Goal: Information Seeking & Learning: Learn about a topic

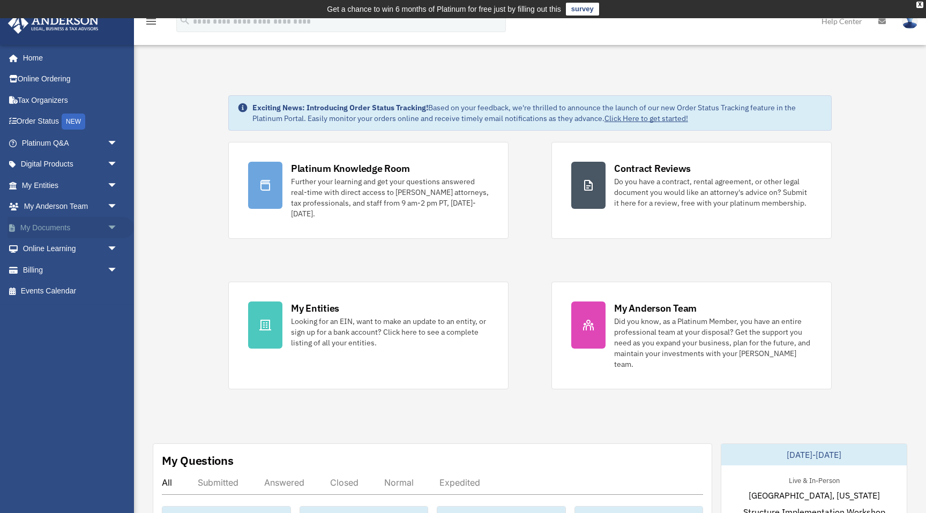
click at [102, 230] on link "My Documents arrow_drop_down" at bounding box center [71, 227] width 126 height 21
click at [114, 183] on span "arrow_drop_down" at bounding box center [117, 186] width 21 height 22
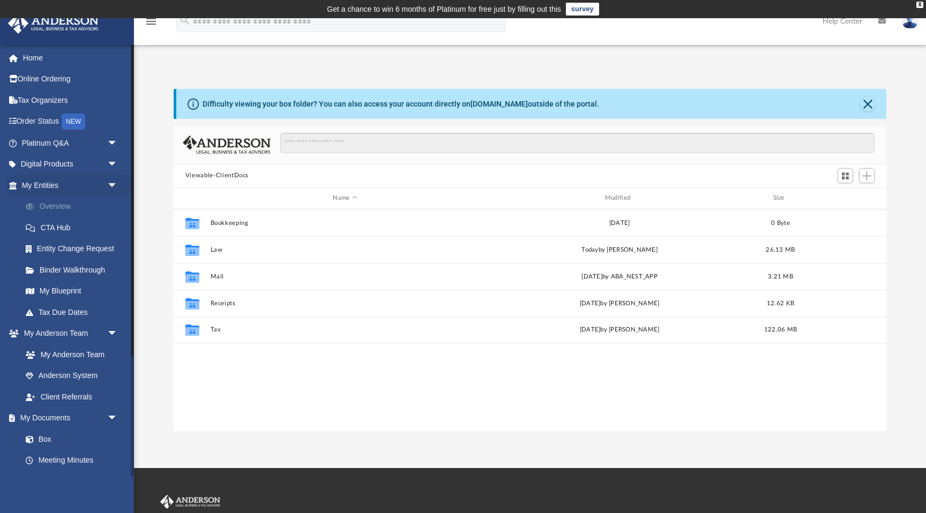
scroll to position [243, 713]
click at [77, 208] on link "Overview" at bounding box center [74, 206] width 119 height 21
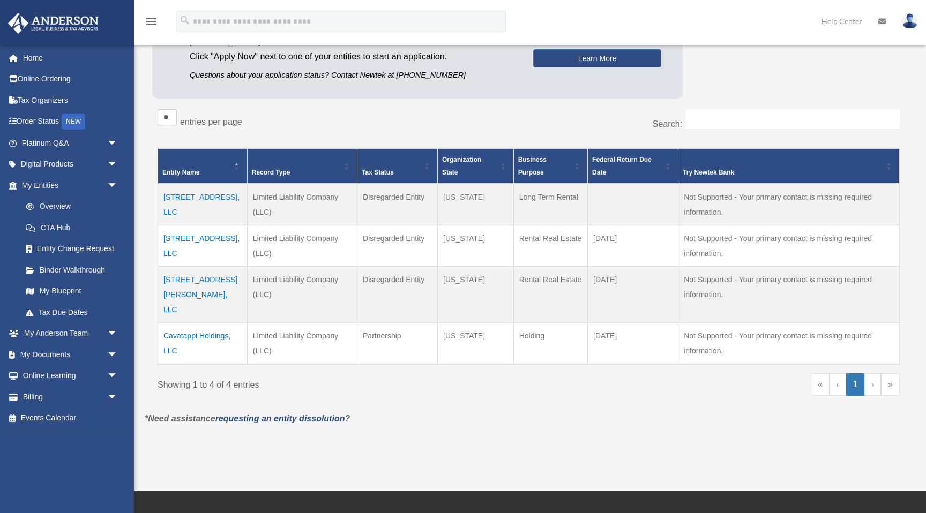
scroll to position [145, 0]
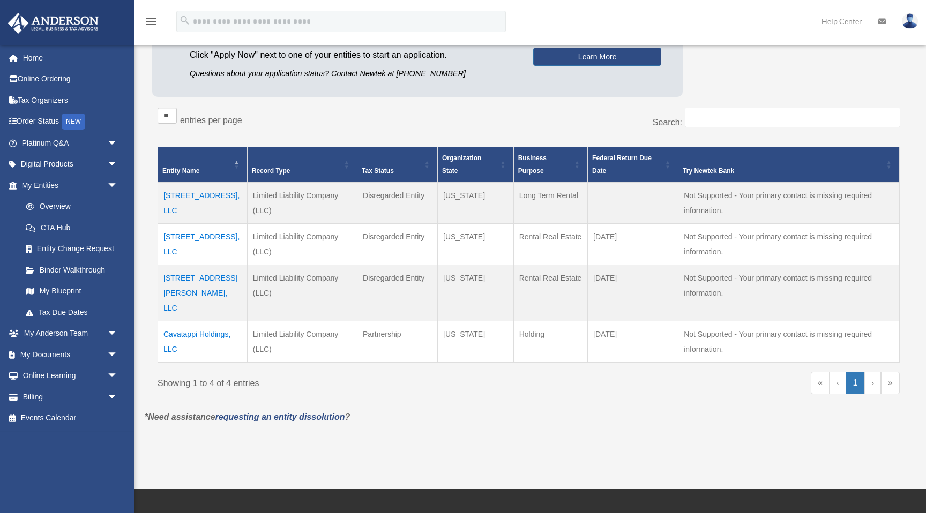
click at [225, 241] on td "[STREET_ADDRESS], LLC" at bounding box center [202, 244] width 89 height 41
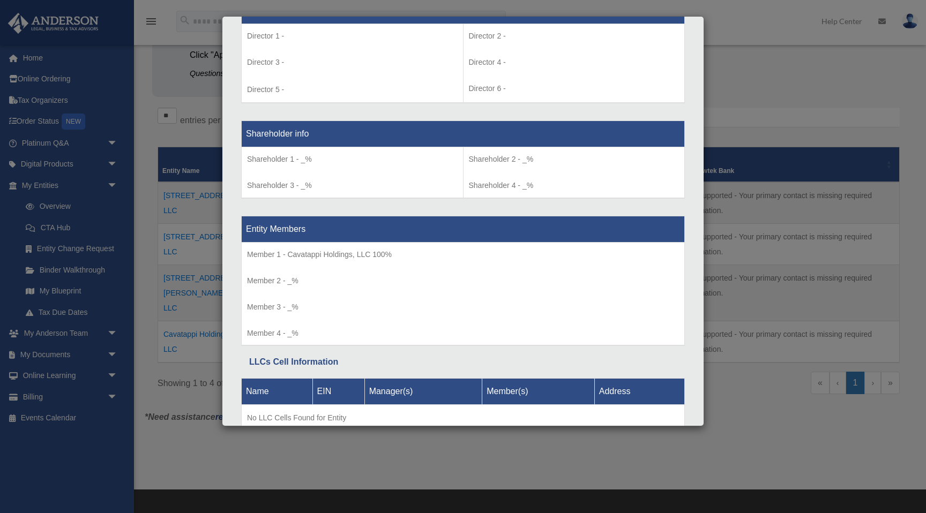
scroll to position [815, 0]
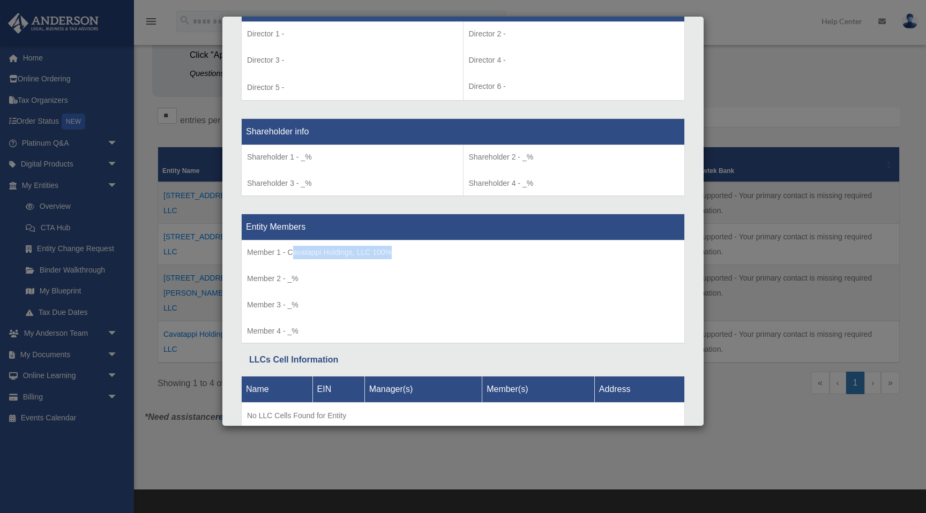
drag, startPoint x: 291, startPoint y: 253, endPoint x: 449, endPoint y: 253, distance: 158.1
click at [449, 253] on p "Member 1 - Cavatappi Holdings, LLC 100%" at bounding box center [463, 252] width 432 height 13
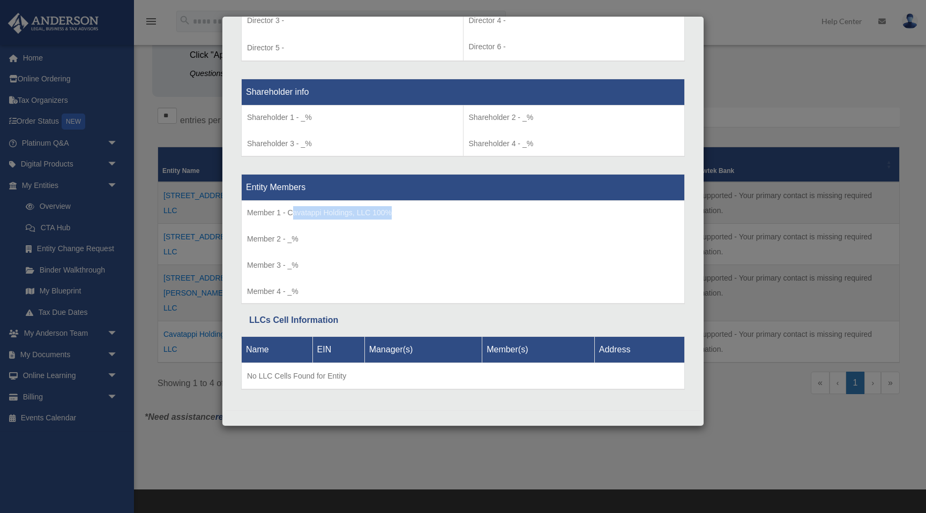
scroll to position [859, 0]
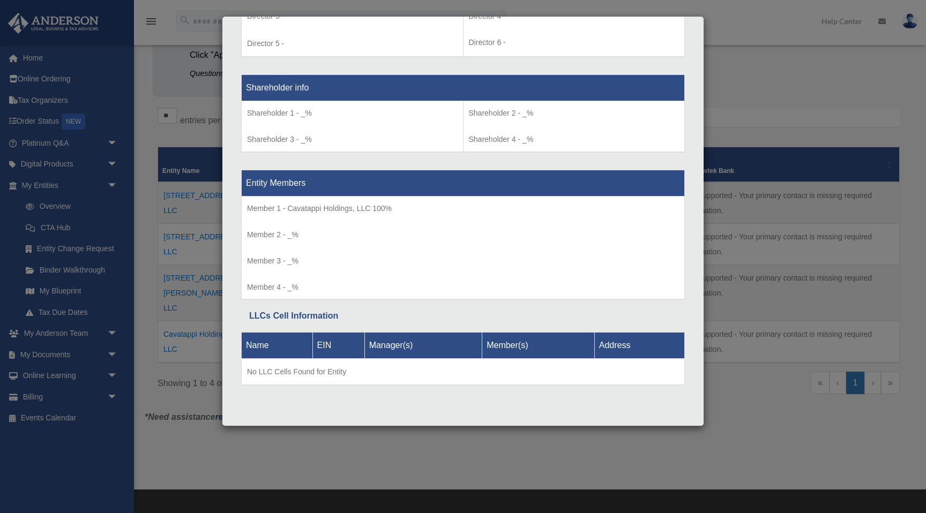
click at [154, 235] on div "Details × Articles Sent Organizational Date" at bounding box center [463, 256] width 926 height 513
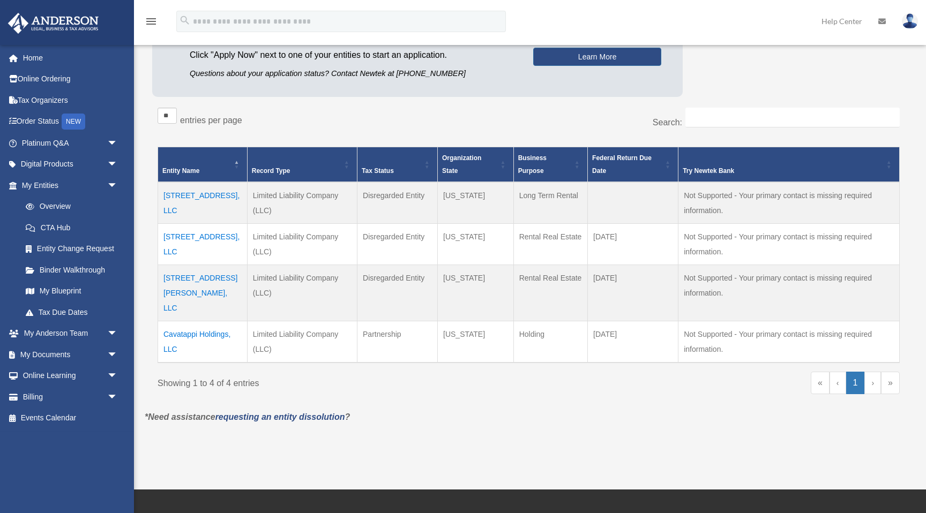
click at [188, 198] on td "[STREET_ADDRESS], LLC" at bounding box center [202, 203] width 89 height 42
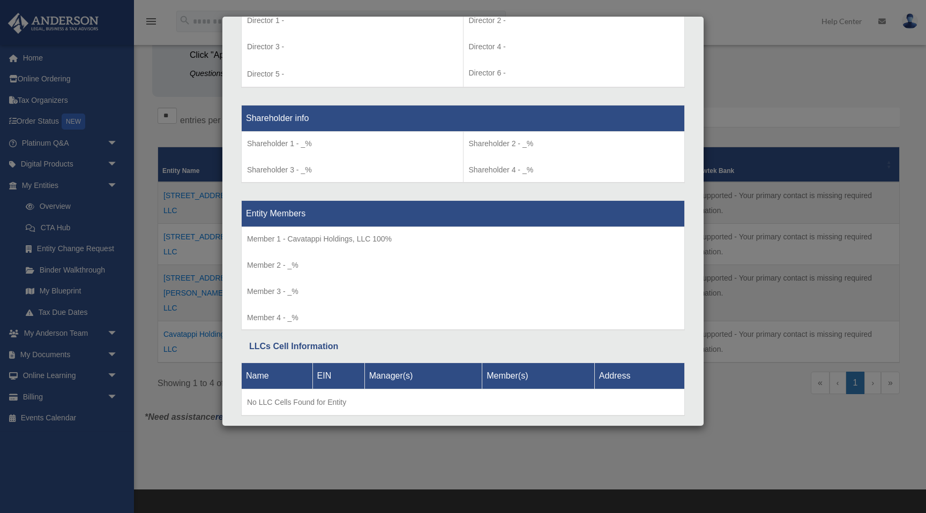
scroll to position [855, 0]
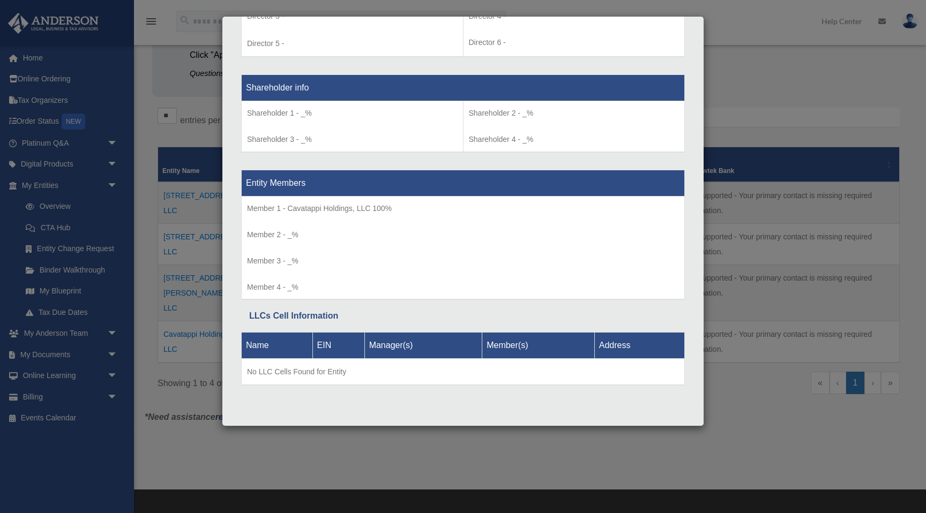
click at [153, 224] on div "Details × Articles Sent Organizational Date" at bounding box center [463, 256] width 926 height 513
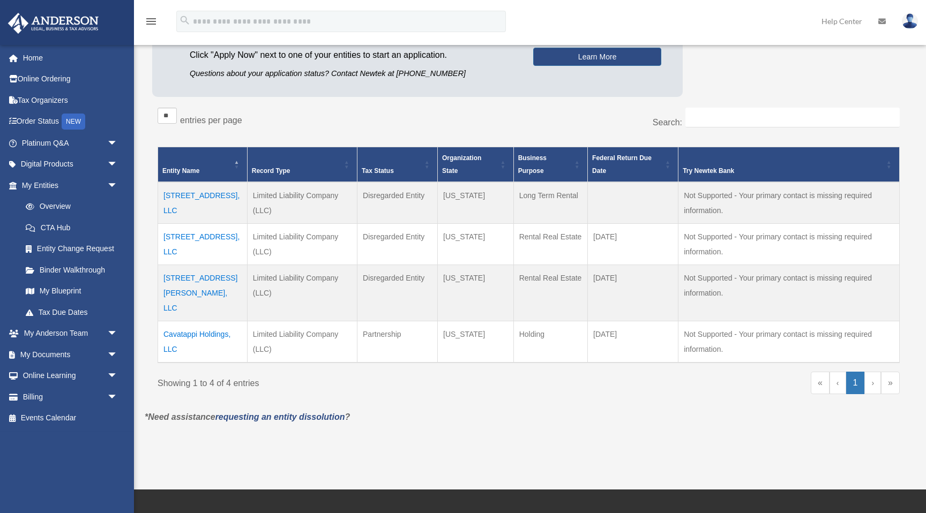
click at [188, 274] on td "[STREET_ADDRESS][PERSON_NAME], LLC" at bounding box center [202, 293] width 89 height 56
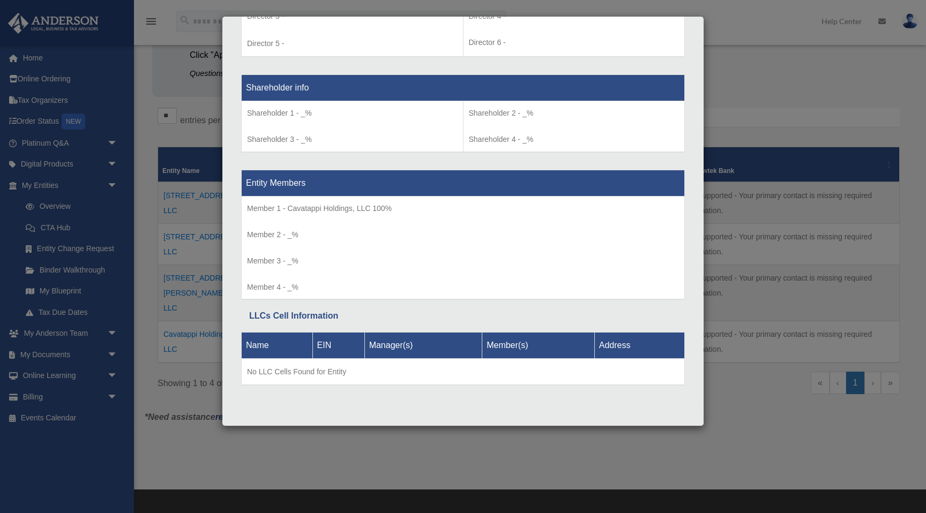
click at [159, 246] on div "Details × Articles Sent Organizational Date" at bounding box center [463, 256] width 926 height 513
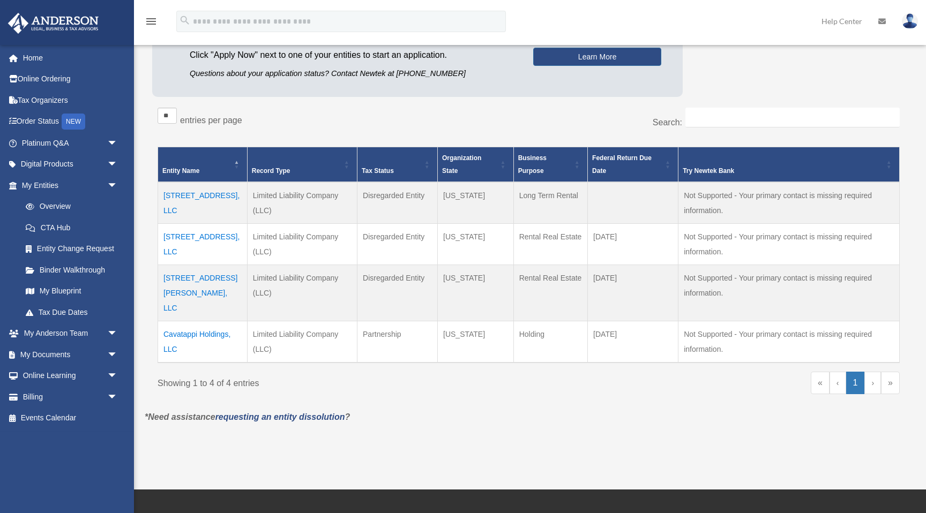
click at [214, 321] on td "Cavatappi Holdings, LLC" at bounding box center [202, 342] width 89 height 42
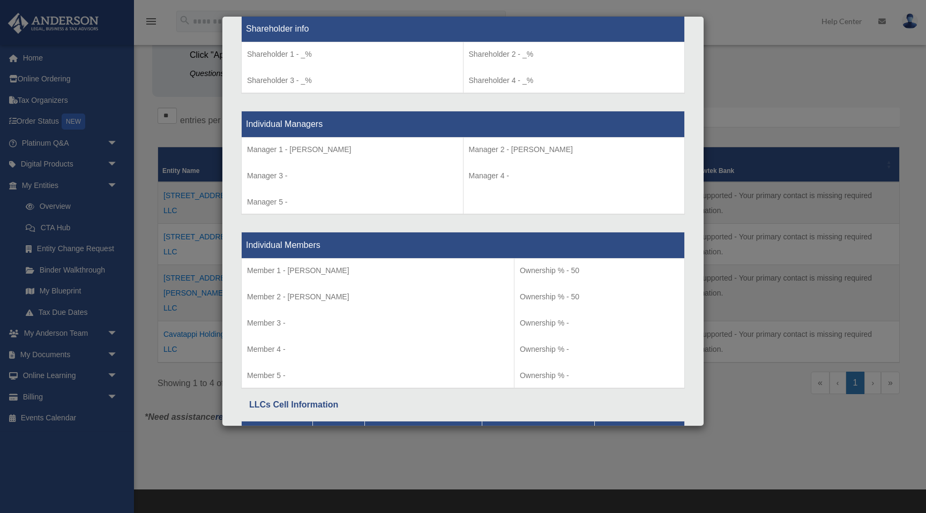
scroll to position [1002, 0]
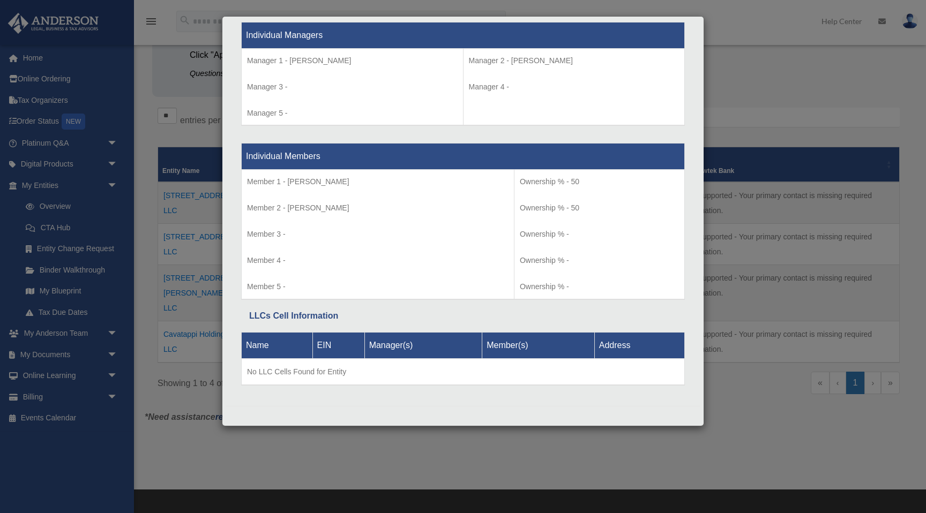
click at [147, 320] on div "Details × Articles Sent Organizational Date" at bounding box center [463, 256] width 926 height 513
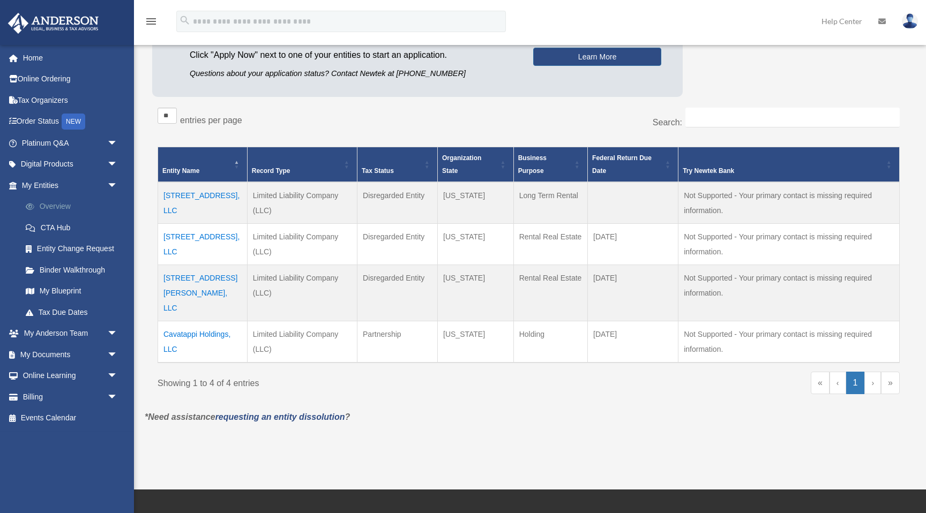
click at [54, 208] on link "Overview" at bounding box center [74, 206] width 119 height 21
